Goal: Task Accomplishment & Management: Complete application form

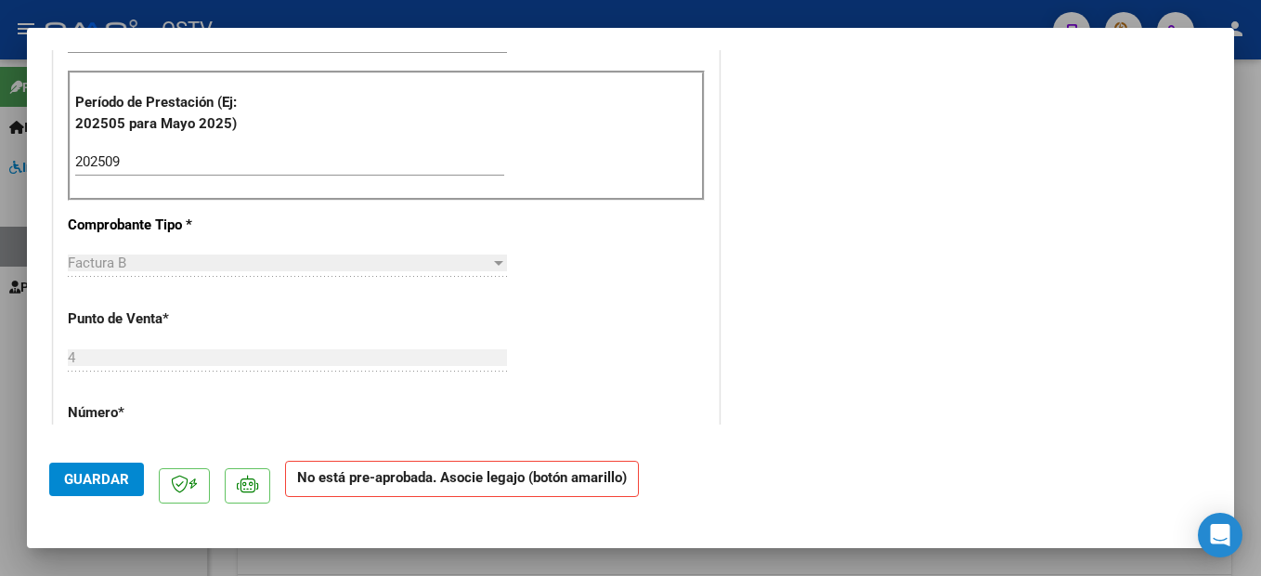
scroll to position [405, 0]
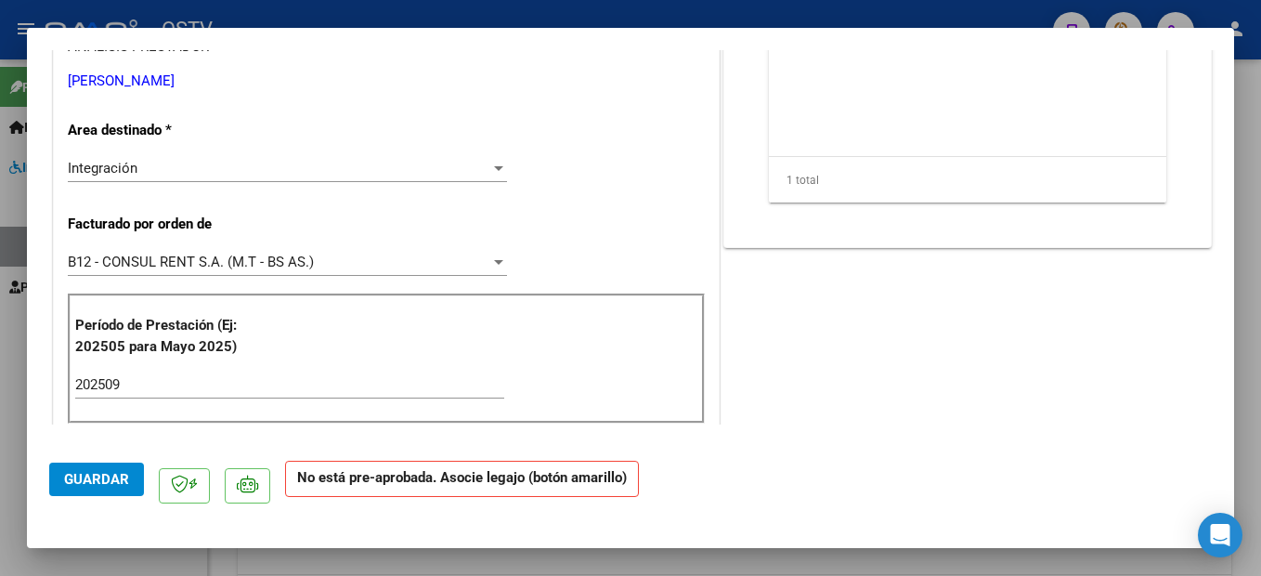
click at [1248, 119] on div at bounding box center [630, 288] width 1261 height 576
type input "$ 0,00"
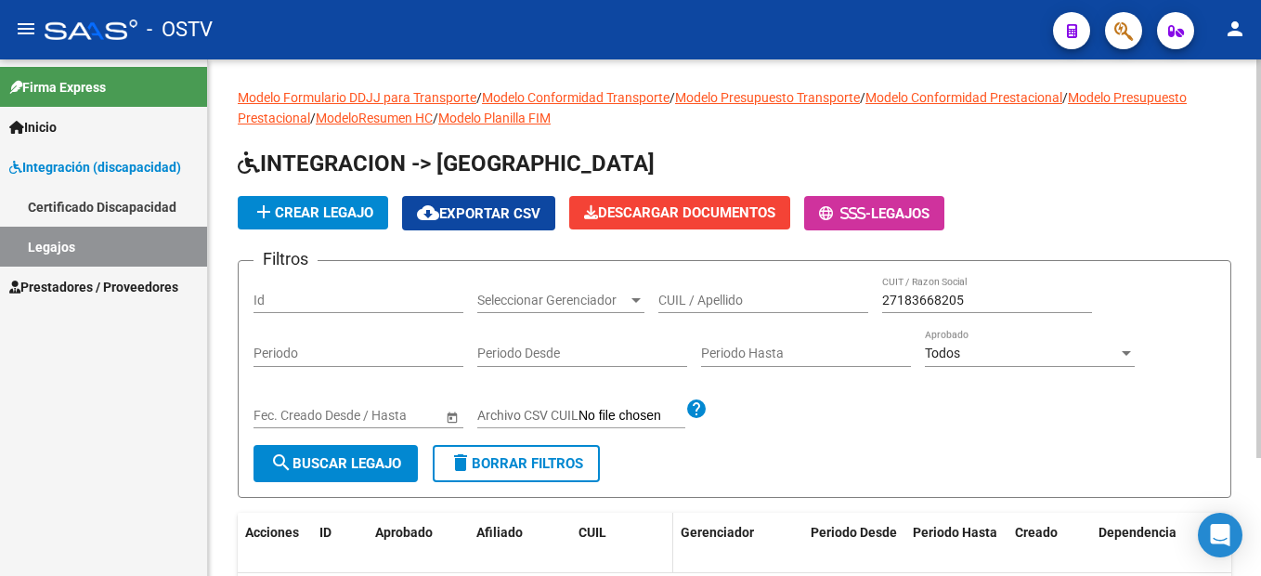
scroll to position [0, 0]
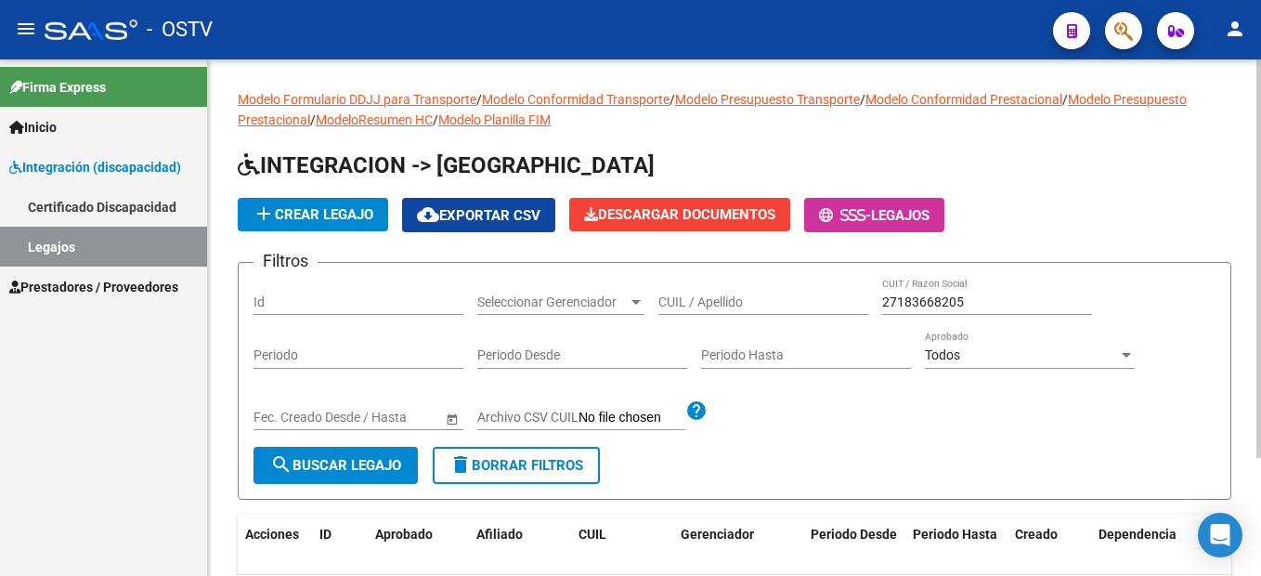
click at [1061, 194] on app-list-header "INTEGRACION -> Legajos add Crear Legajo cloud_download Exportar CSV Descargar D…" at bounding box center [734, 324] width 993 height 349
click at [118, 243] on link "Legajos" at bounding box center [103, 247] width 207 height 40
